Goal: Information Seeking & Learning: Learn about a topic

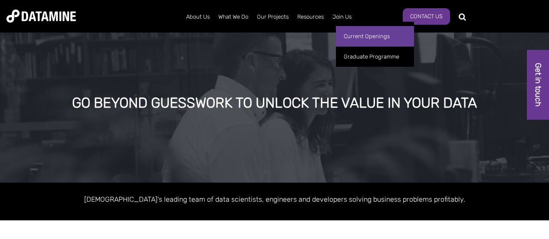
click at [354, 34] on link "Current Openings" at bounding box center [375, 36] width 78 height 20
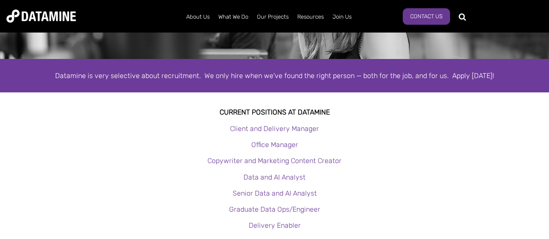
scroll to position [156, 0]
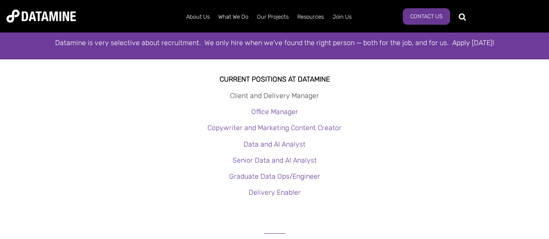
click at [250, 95] on link "Client and Delivery Manager" at bounding box center [274, 96] width 89 height 8
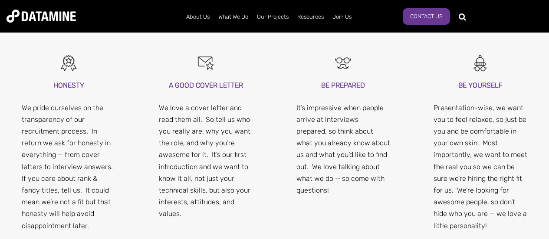
scroll to position [869, 0]
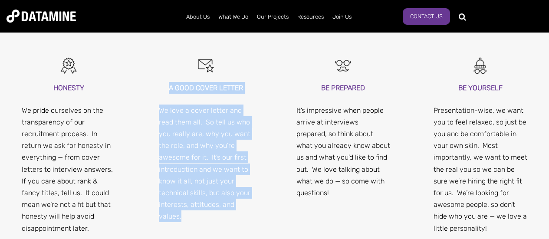
drag, startPoint x: 169, startPoint y: 76, endPoint x: 198, endPoint y: 202, distance: 129.9
click at [198, 202] on div "A GOOD COVER LETTER We love a cover letter and read them all. So tell us who yo…" at bounding box center [206, 152] width 94 height 140
copy div "A GOOD COVER LETTER We love a cover letter and read them all. So tell us who yo…"
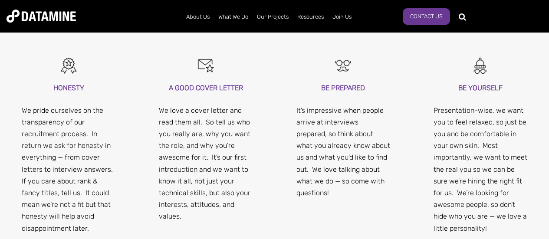
click at [392, 215] on span "HONESTY We pride ourselves on the transparency of our recruitment process. In r…" at bounding box center [274, 151] width 549 height 198
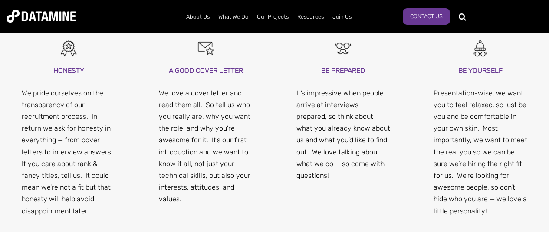
scroll to position [677, 0]
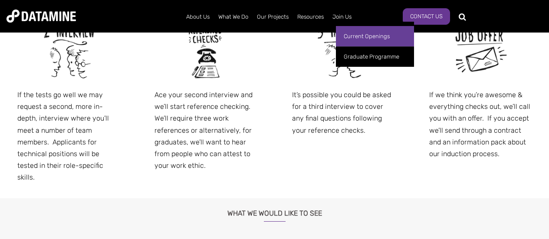
click at [356, 33] on link "Current Openings" at bounding box center [375, 36] width 78 height 20
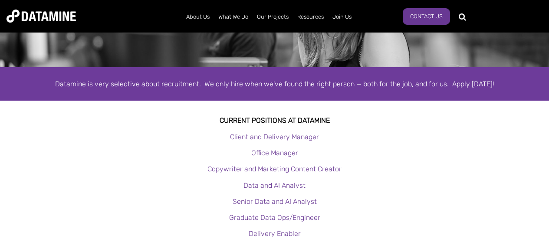
scroll to position [156, 0]
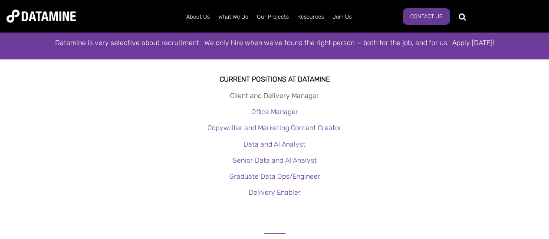
click at [248, 96] on link "Client and Delivery Manager" at bounding box center [274, 96] width 89 height 8
